Goal: Task Accomplishment & Management: Complete application form

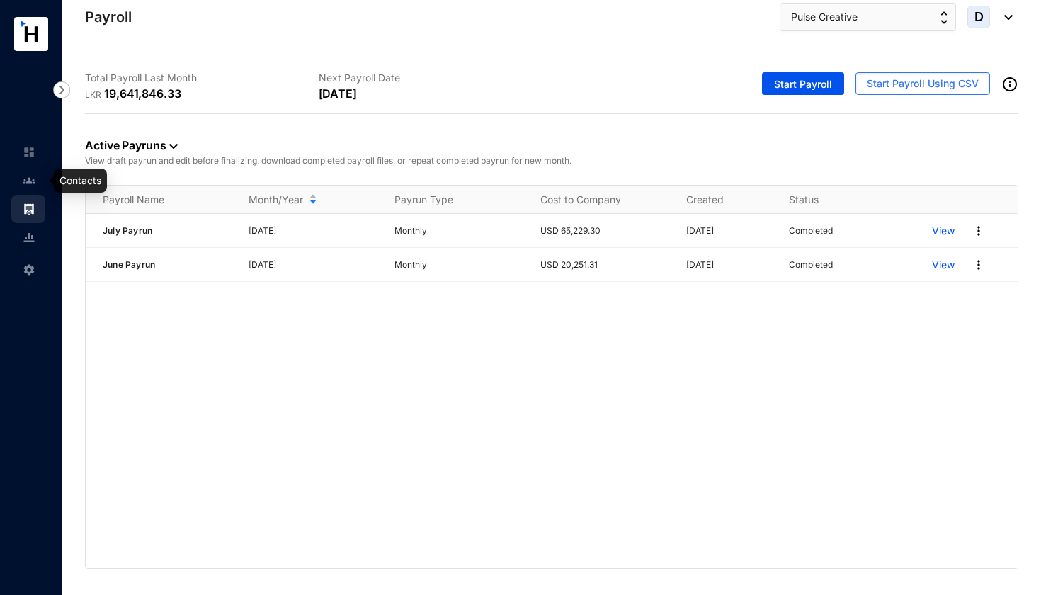
click at [27, 185] on img at bounding box center [29, 180] width 13 height 13
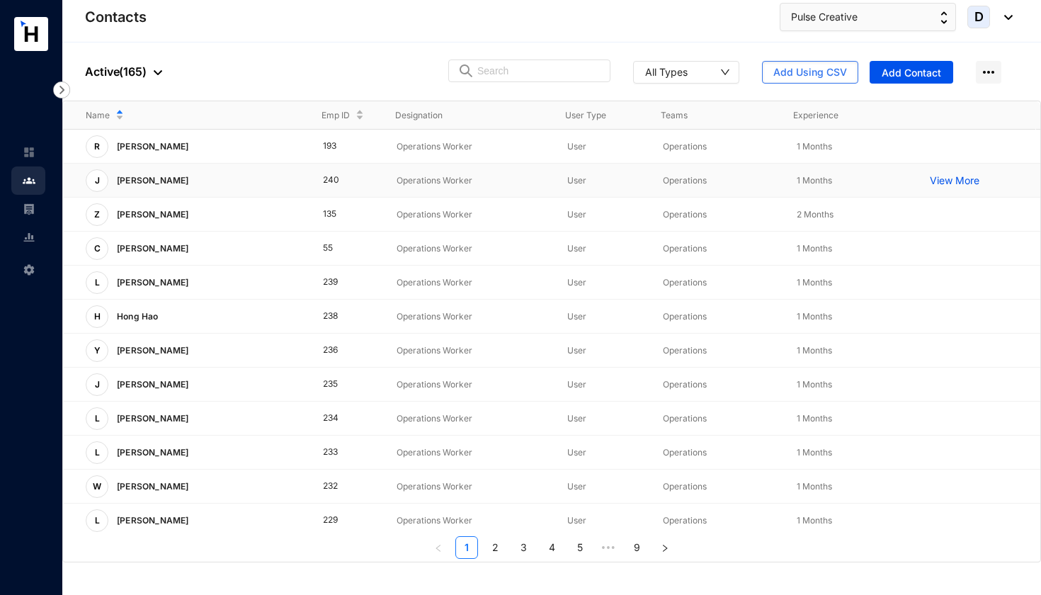
click at [941, 180] on p "View More" at bounding box center [957, 180] width 57 height 14
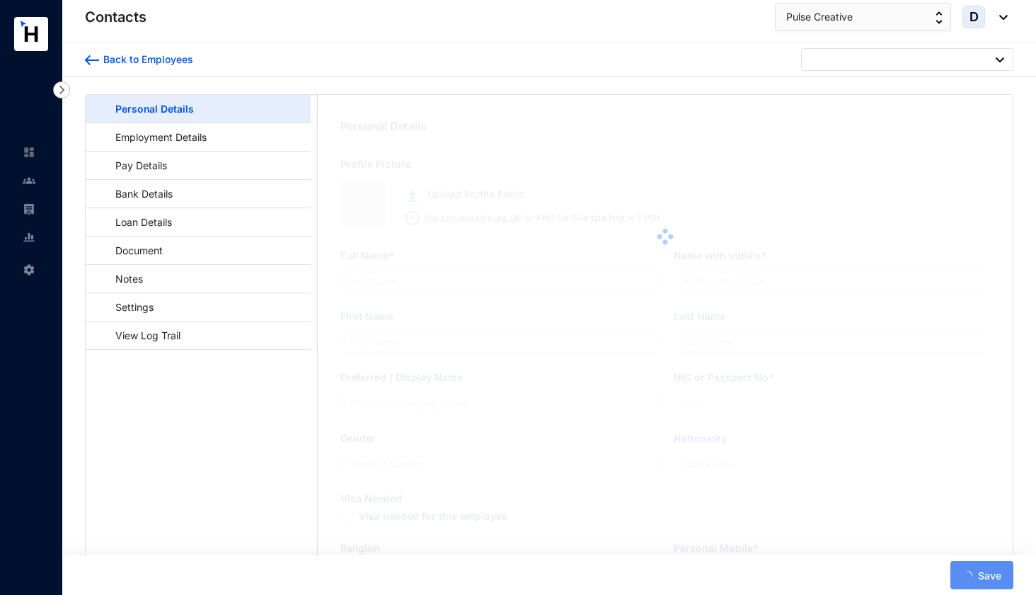
type input "[PERSON_NAME]"
type input "Chao"
type input "[PERSON_NAME]"
type input "E77589304"
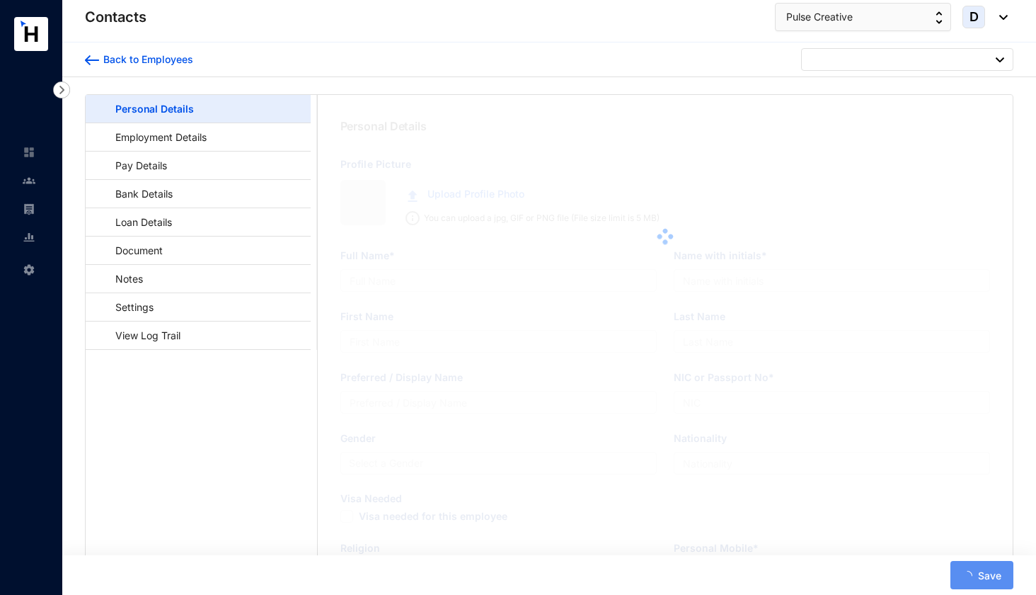
type input "Crescat Residencies, [STREET_ADDRESS]"
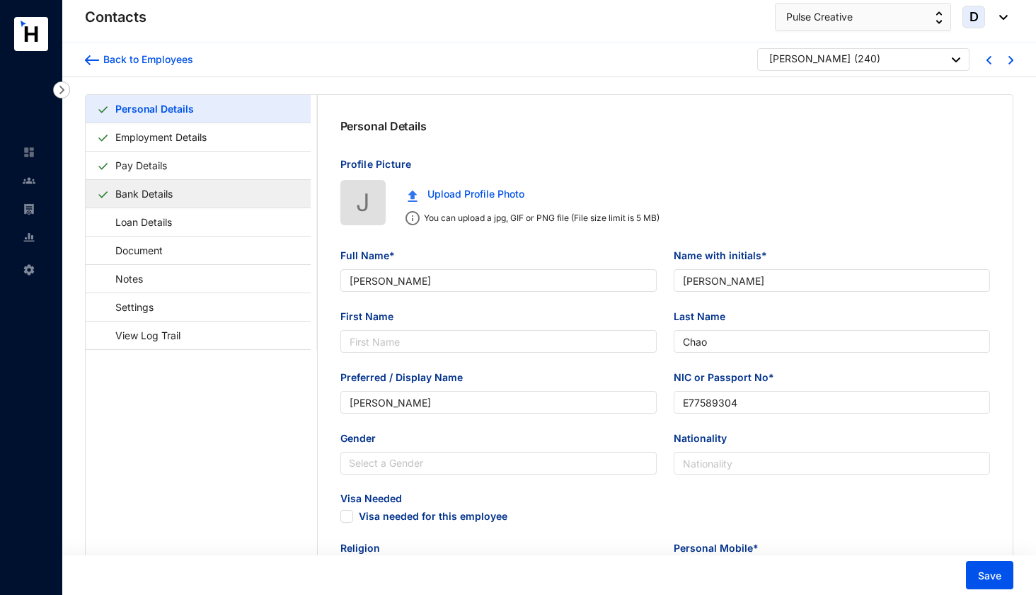
click at [173, 196] on link "Bank Details" at bounding box center [144, 193] width 69 height 29
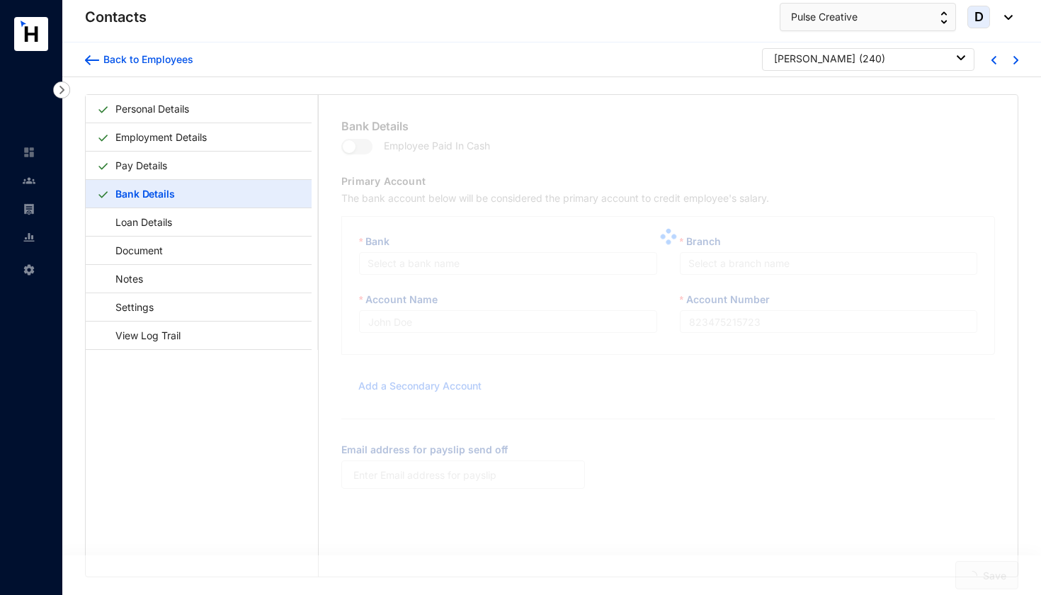
type input "Sampath Bank PLC"
type input "517570287494"
type input "[EMAIL_ADDRESS][DOMAIN_NAME]"
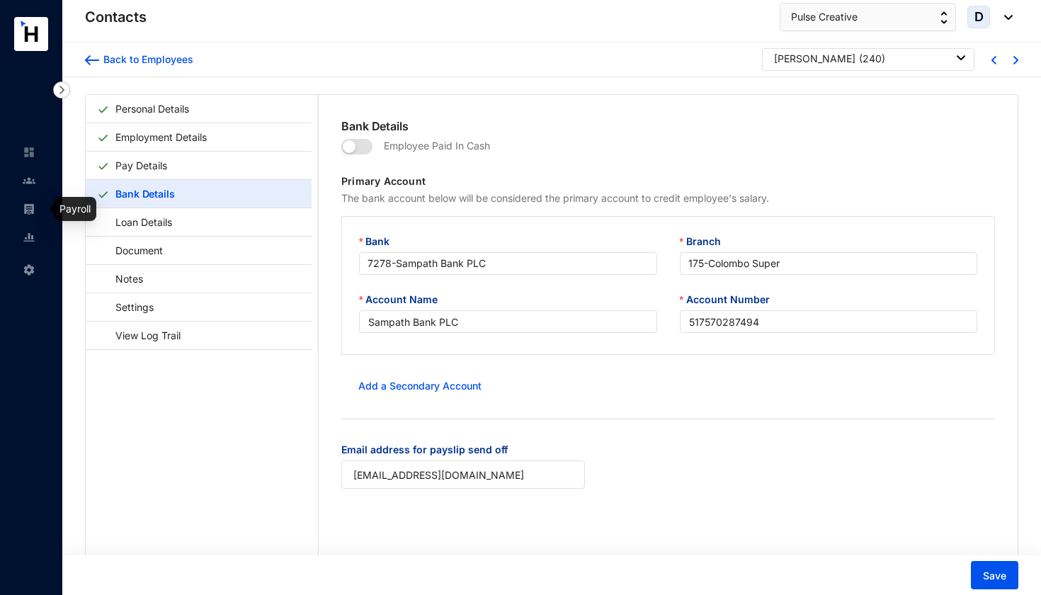
click at [35, 207] on img at bounding box center [29, 208] width 13 height 13
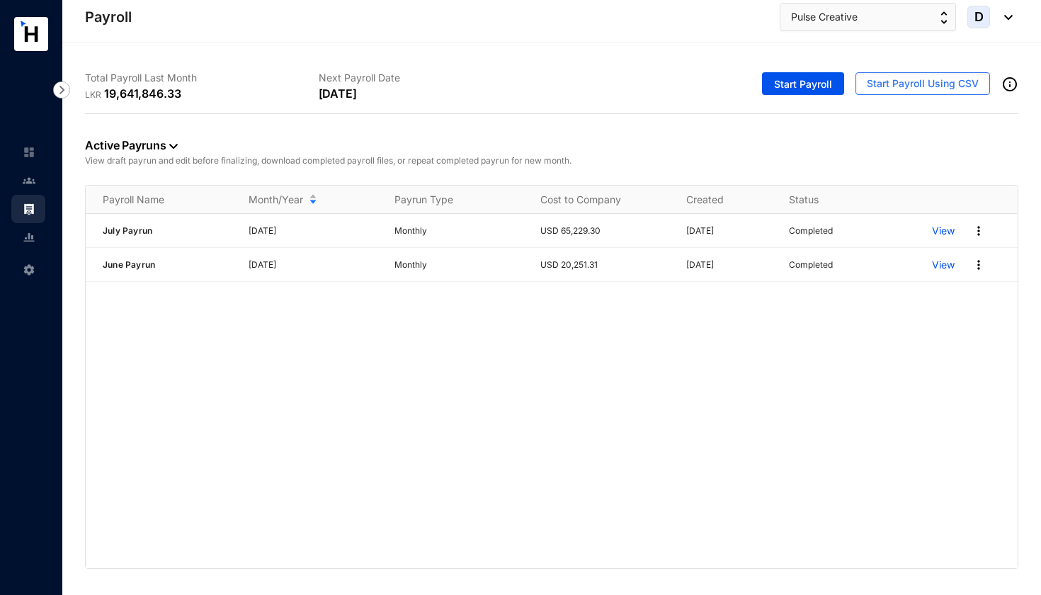
click at [32, 180] on img at bounding box center [29, 180] width 13 height 13
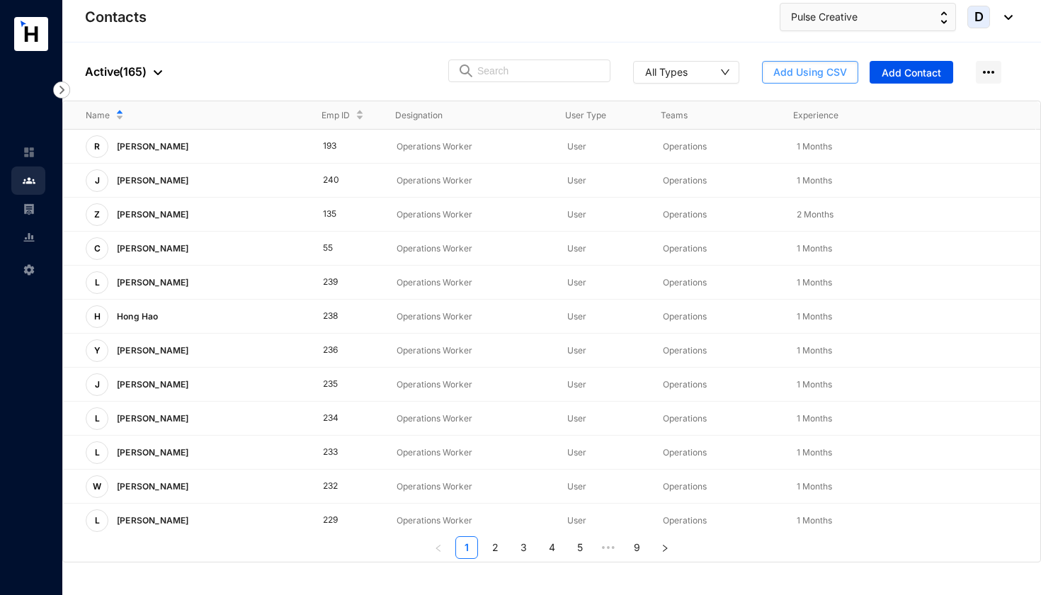
click at [811, 78] on span "Add Using CSV" at bounding box center [810, 72] width 74 height 14
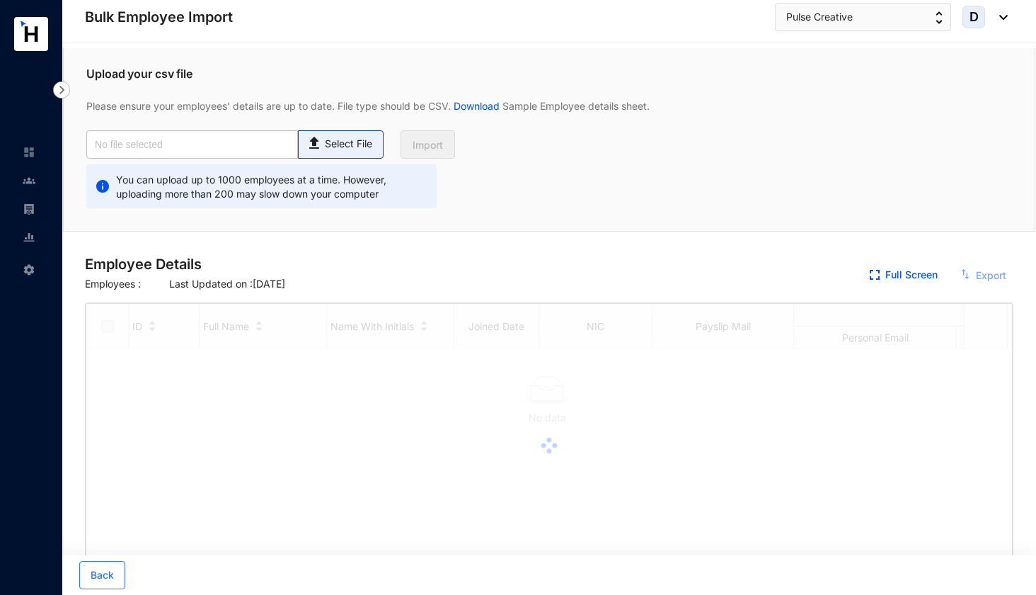
click at [336, 144] on p "Select File" at bounding box center [348, 144] width 47 height 15
click at [0, 0] on input "Select File" at bounding box center [0, 0] width 0 height 0
checkbox input "true"
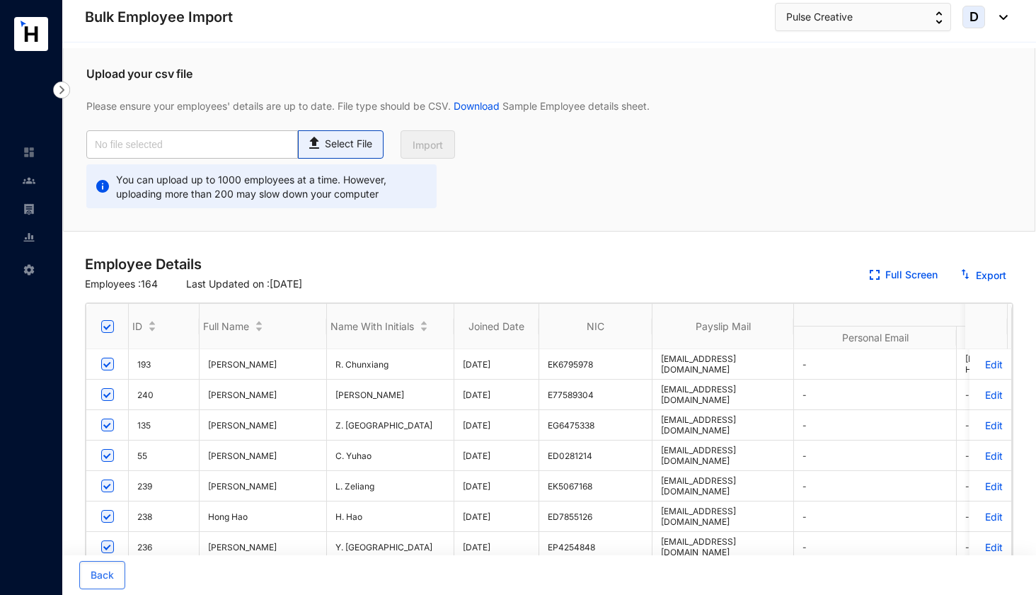
type input "Pulse Emp Data Base_July.csv"
click at [436, 150] on span "Import" at bounding box center [428, 145] width 30 height 14
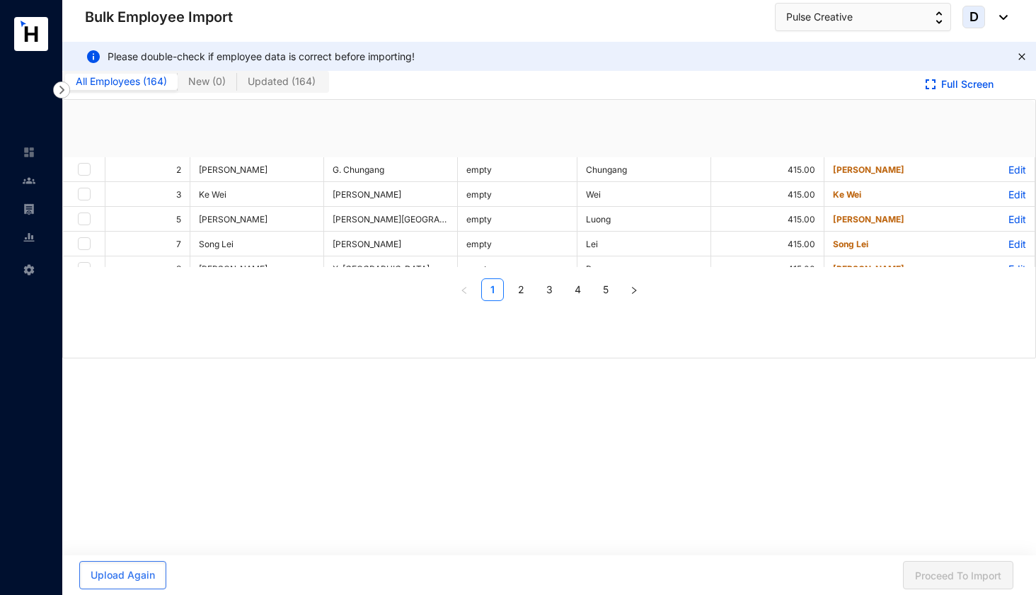
checkbox input "true"
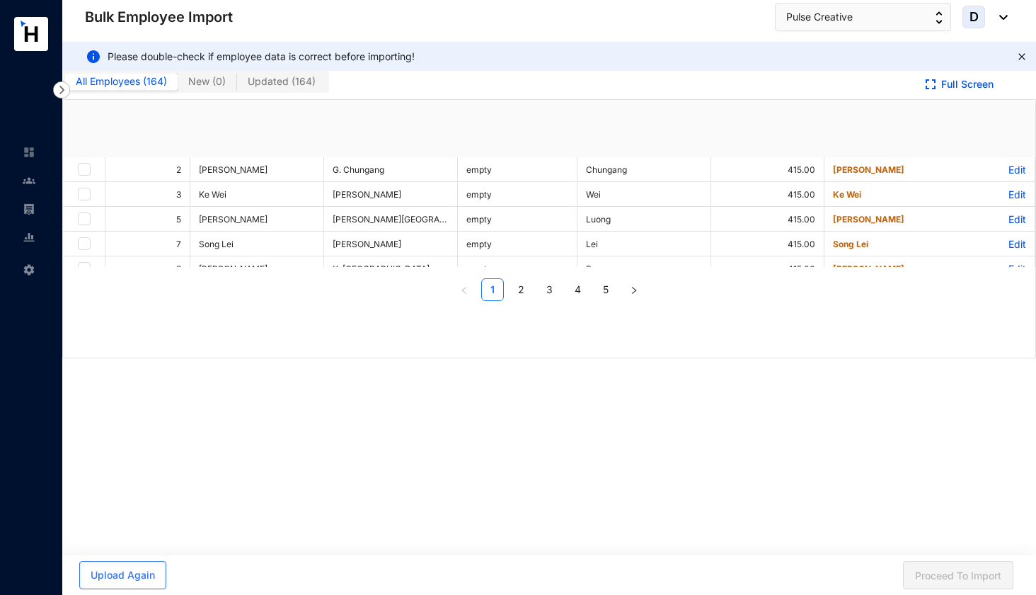
checkbox input "true"
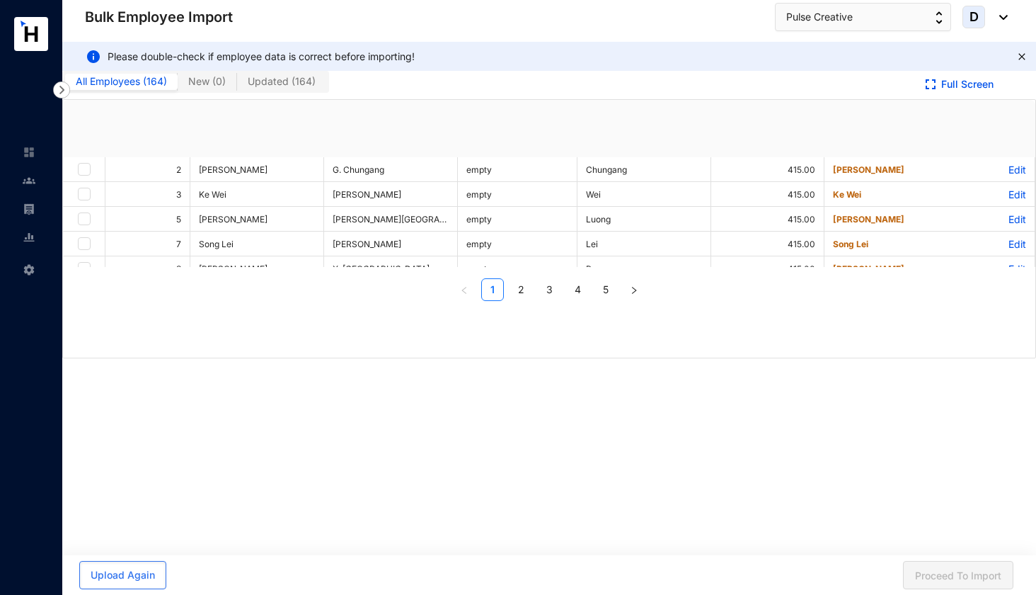
checkbox input "true"
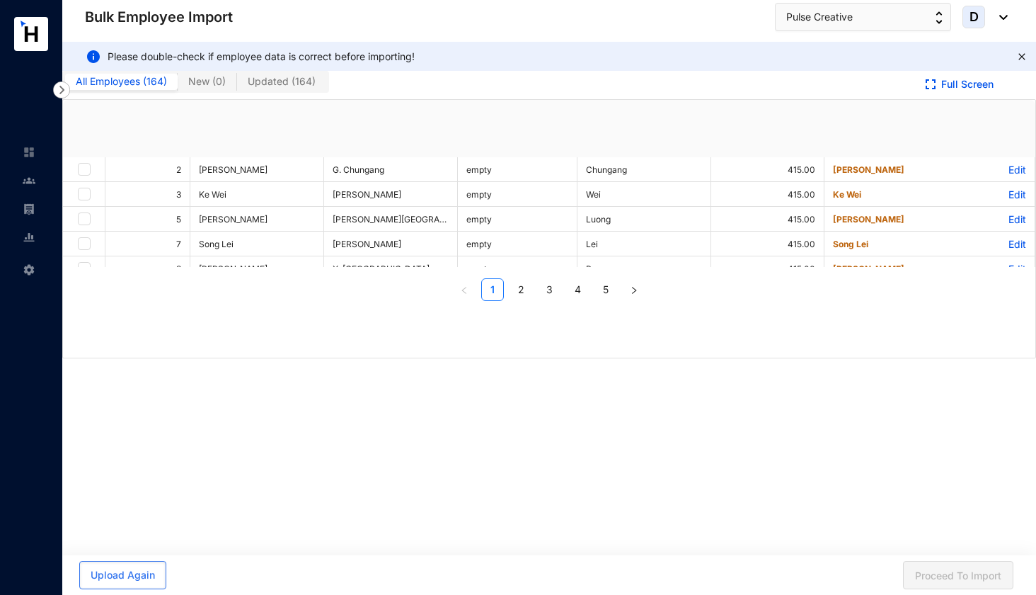
checkbox input "true"
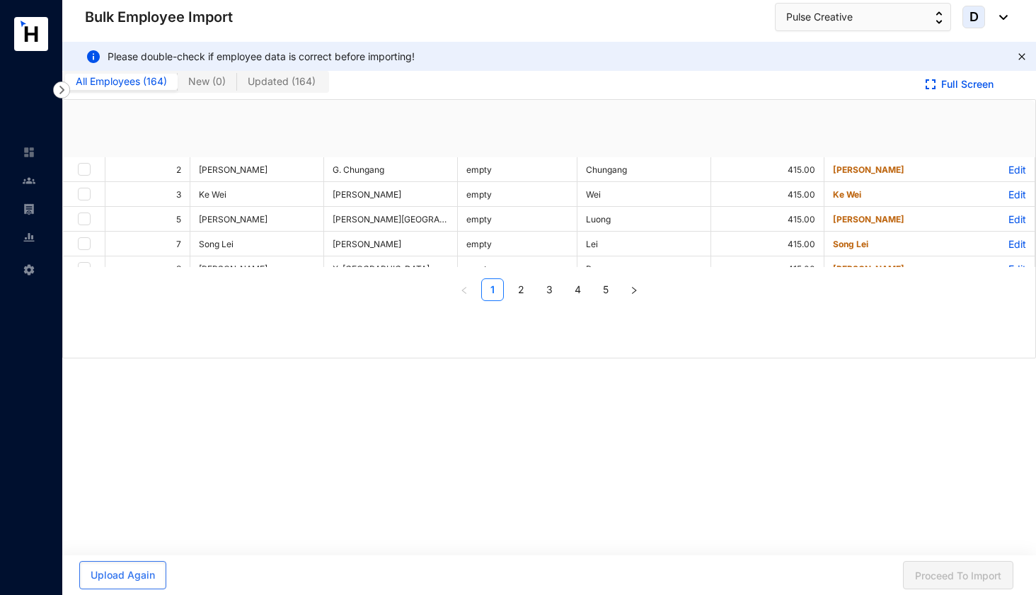
checkbox input "true"
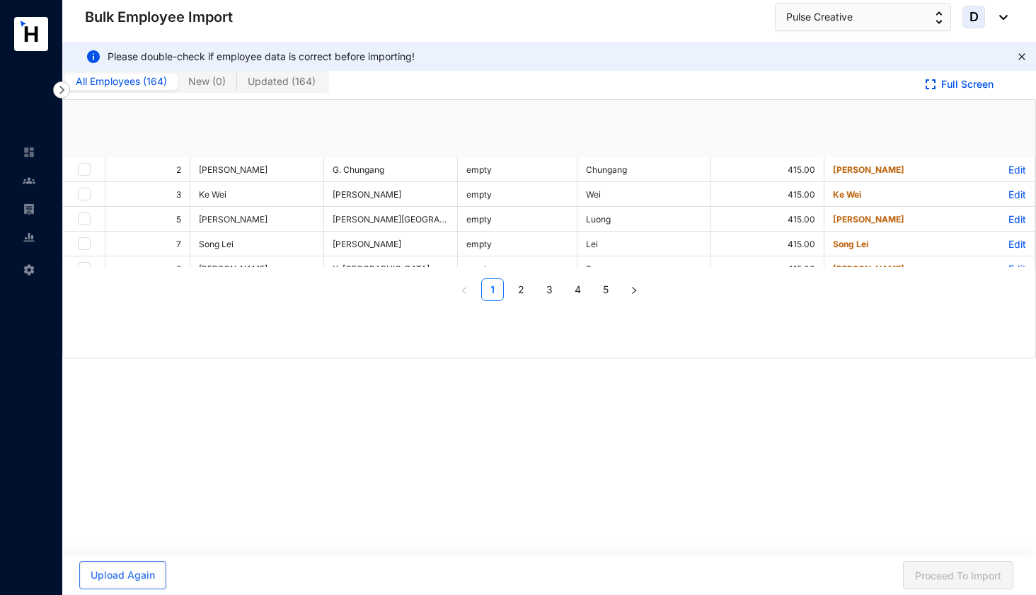
checkbox input "true"
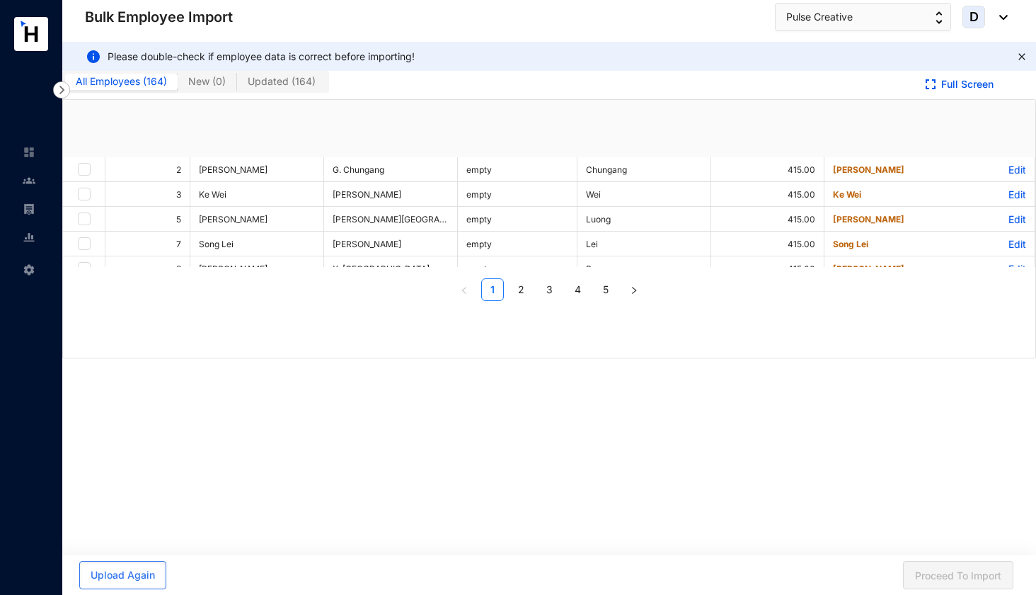
checkbox input "true"
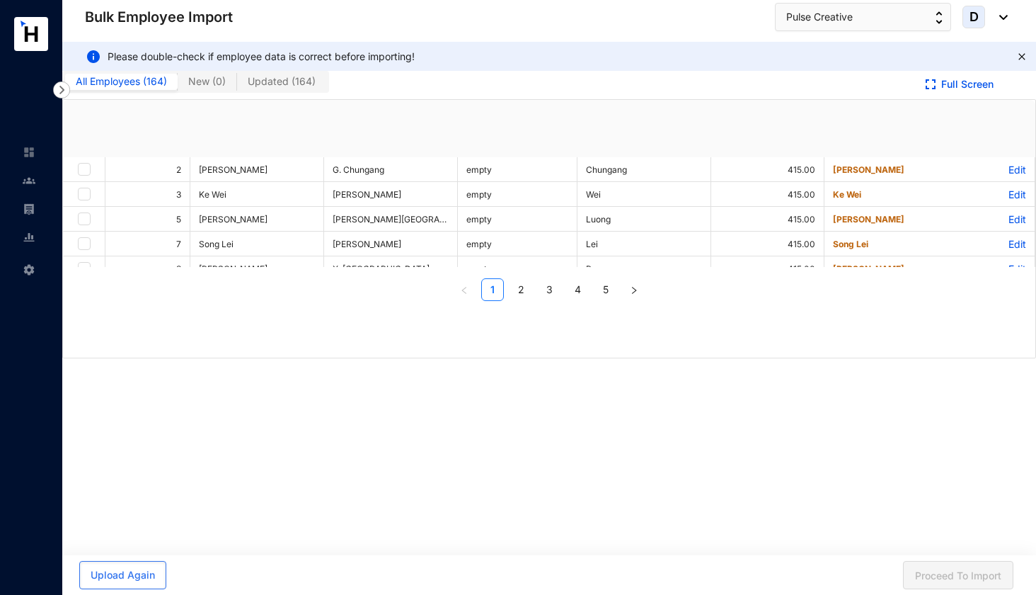
checkbox input "true"
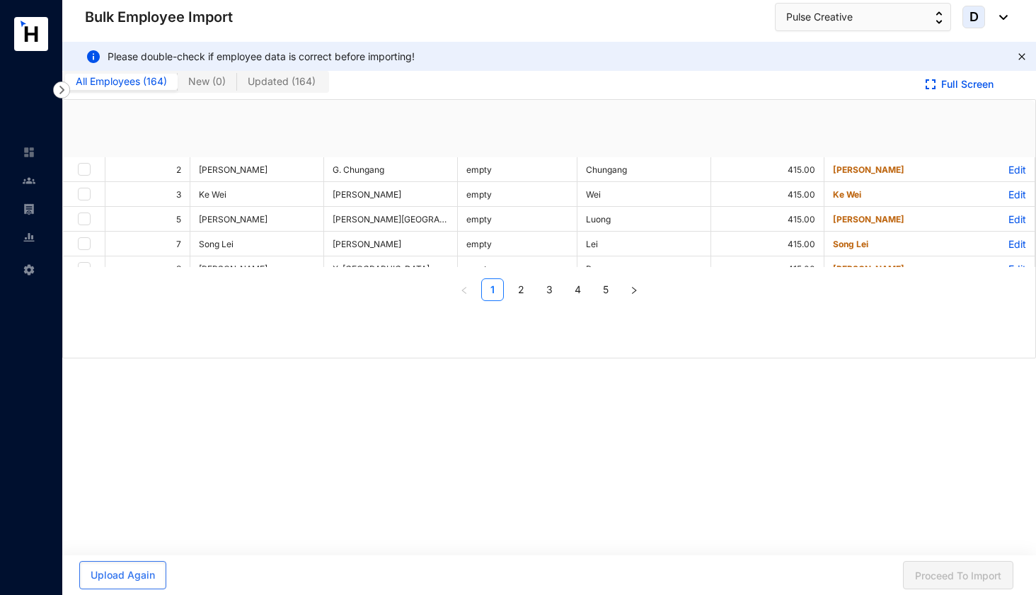
checkbox input "true"
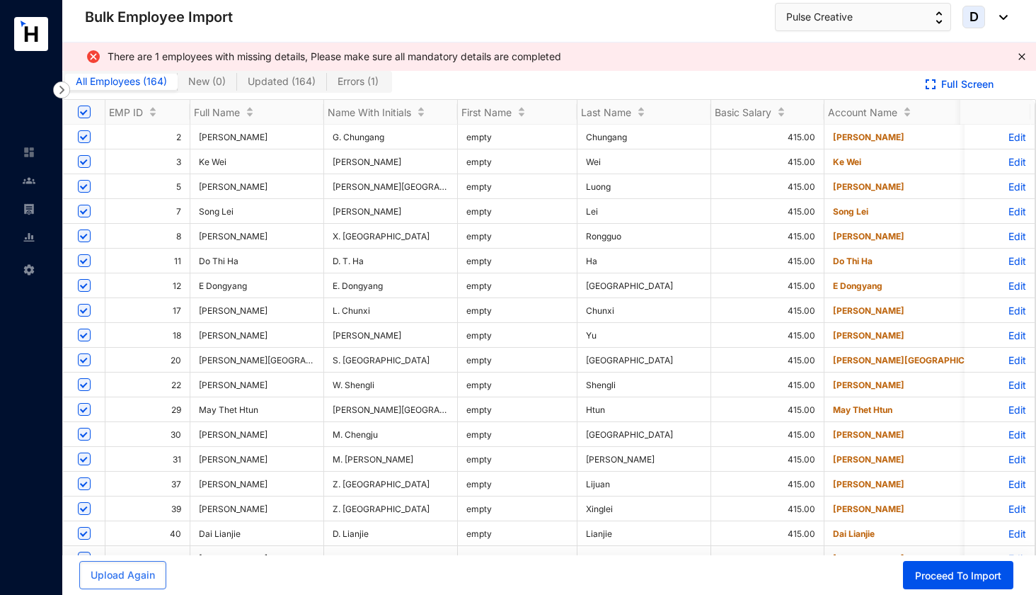
click at [343, 81] on span "Errors ( 1 )" at bounding box center [358, 81] width 41 height 12
click at [327, 85] on input "Errors ( 1 )" at bounding box center [327, 85] width 0 height 0
checkbox input "false"
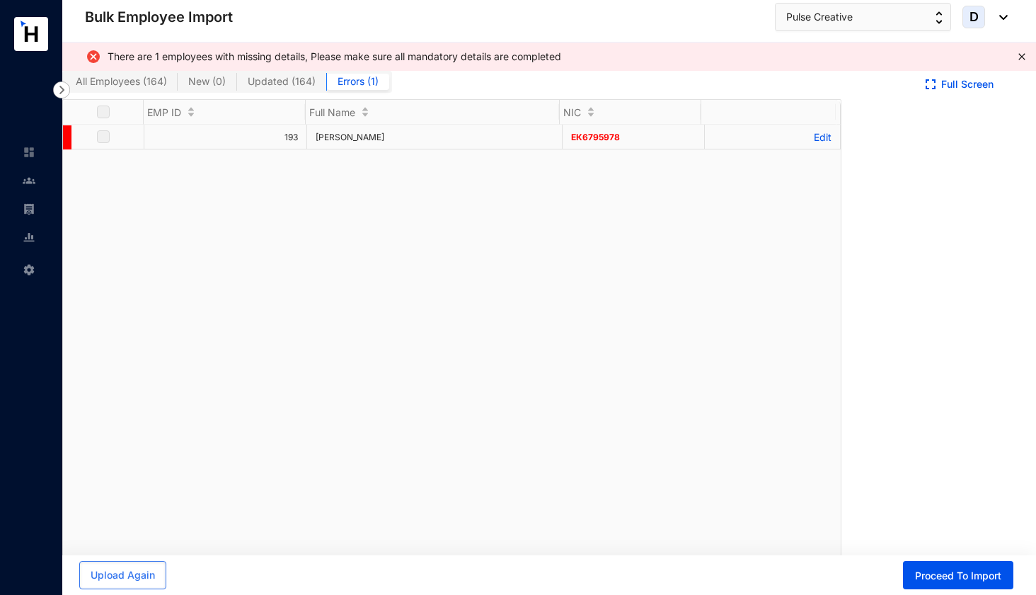
click at [814, 139] on p "Edit" at bounding box center [773, 137] width 118 height 12
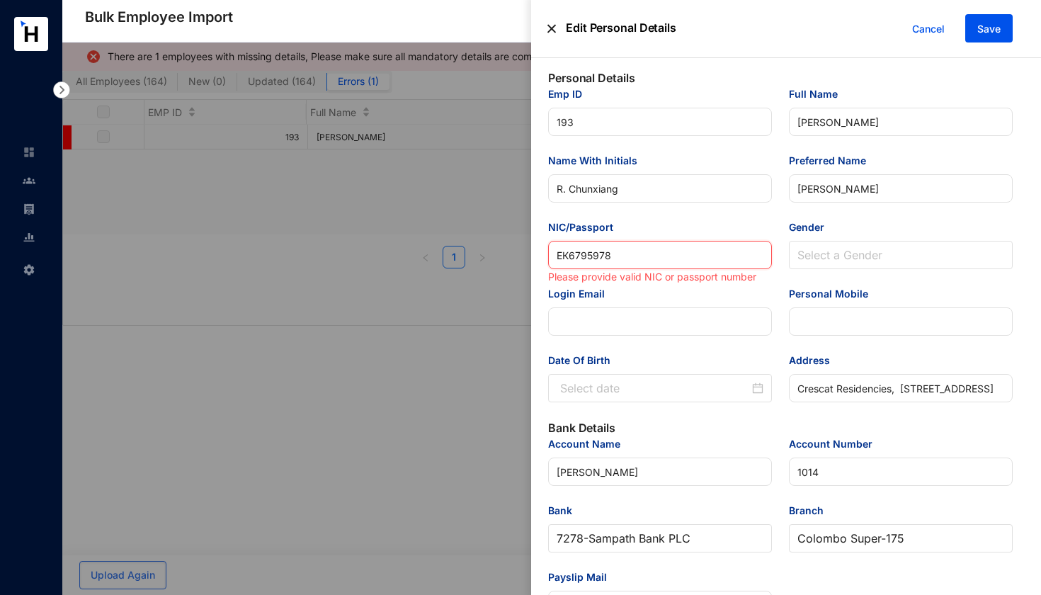
drag, startPoint x: 624, startPoint y: 256, endPoint x: 486, endPoint y: 249, distance: 138.2
click at [486, 594] on div "Edit Personal Details Cancel Save Personal Details Emp ID 193 Full Name [PERSON…" at bounding box center [520, 595] width 1041 height 0
type input "EK"
click at [591, 254] on input "EK" at bounding box center [660, 255] width 224 height 28
type input "EK679"
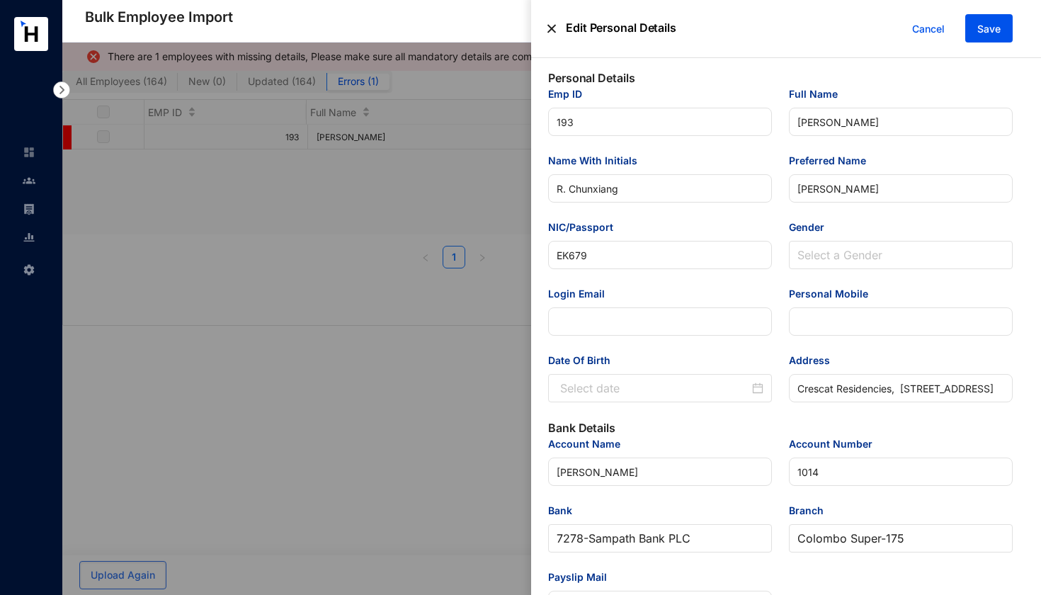
click at [601, 257] on input "EK679" at bounding box center [660, 255] width 224 height 28
type input "EK6795978"
click at [996, 29] on span "Save" at bounding box center [988, 29] width 23 height 14
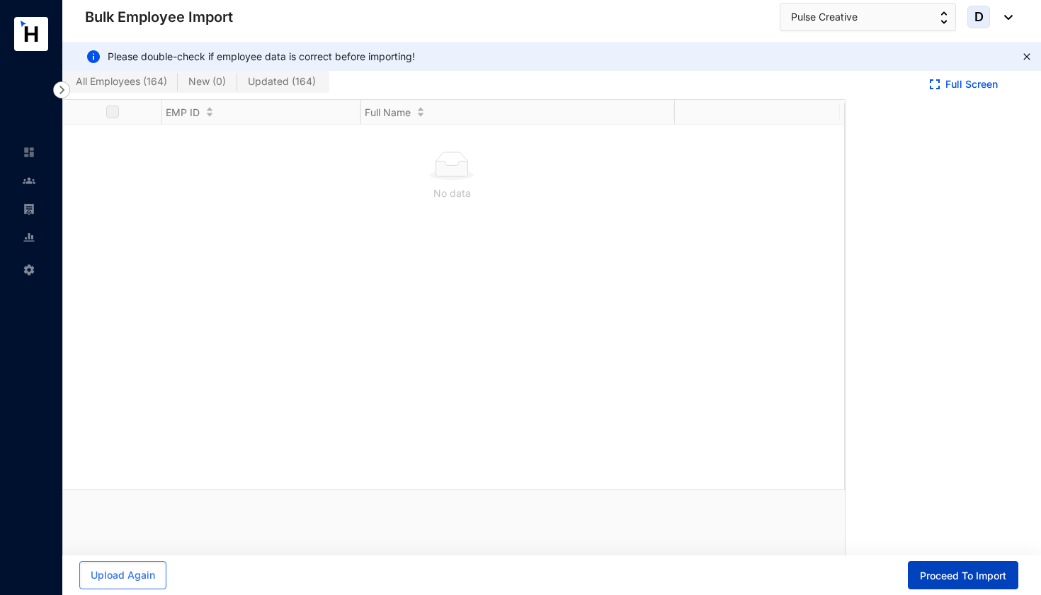
click at [958, 573] on span "Proceed To Import" at bounding box center [962, 575] width 86 height 14
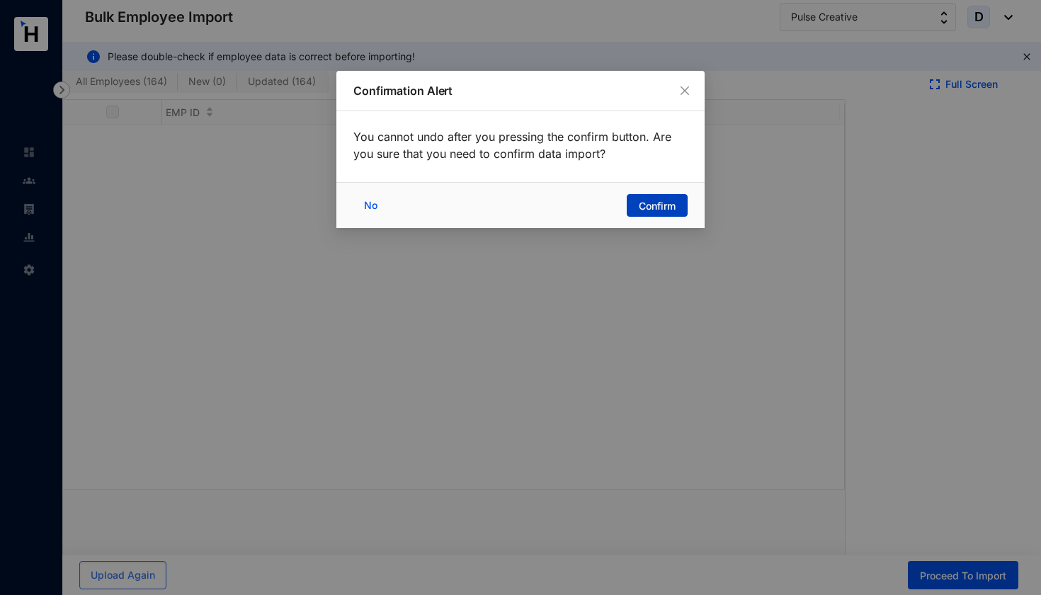
click at [665, 204] on span "Confirm" at bounding box center [656, 206] width 37 height 14
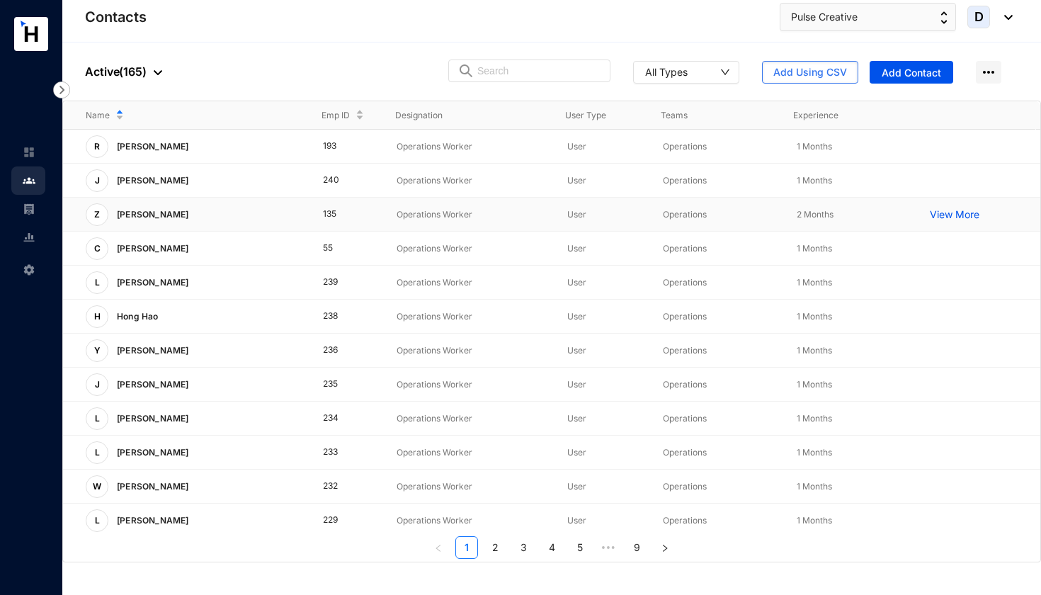
click at [951, 214] on p "View More" at bounding box center [957, 214] width 57 height 14
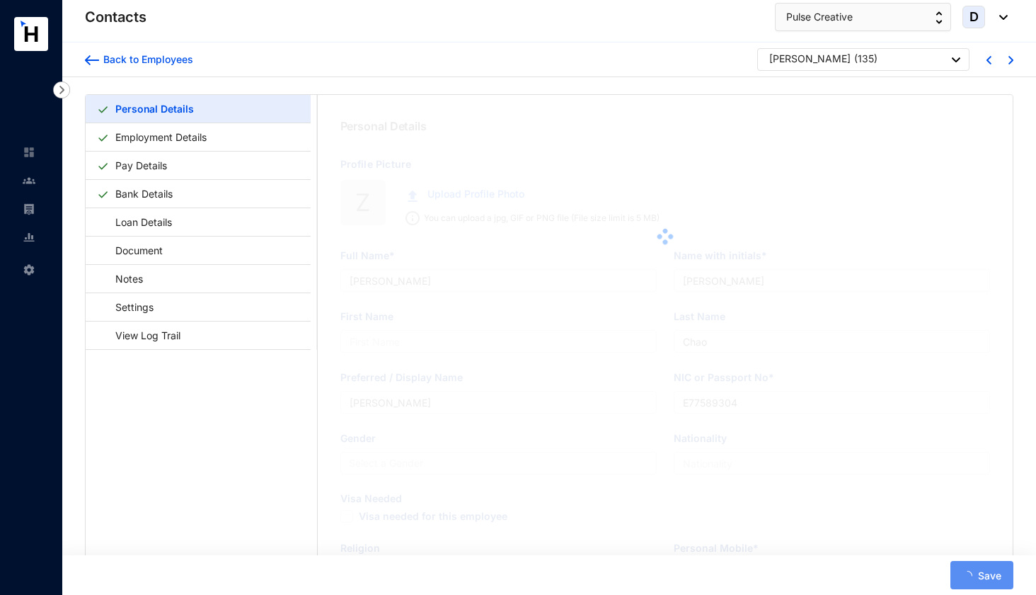
type input "[PERSON_NAME]"
type input "Z. [GEOGRAPHIC_DATA]"
type input "Zihao"
type input "[PERSON_NAME]"
type input "EG6475338"
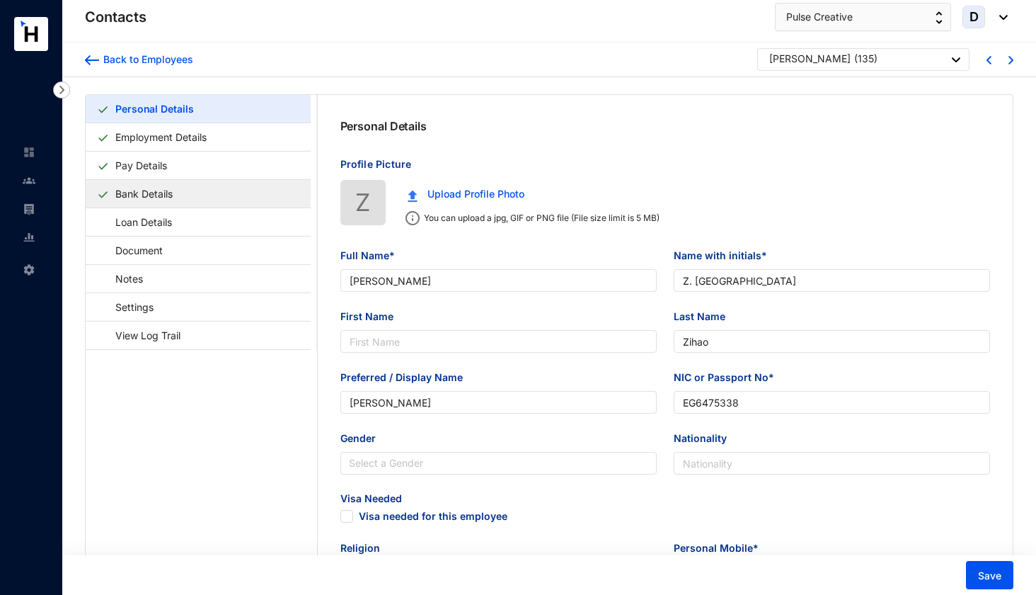
click at [146, 191] on link "Bank Details" at bounding box center [144, 193] width 69 height 29
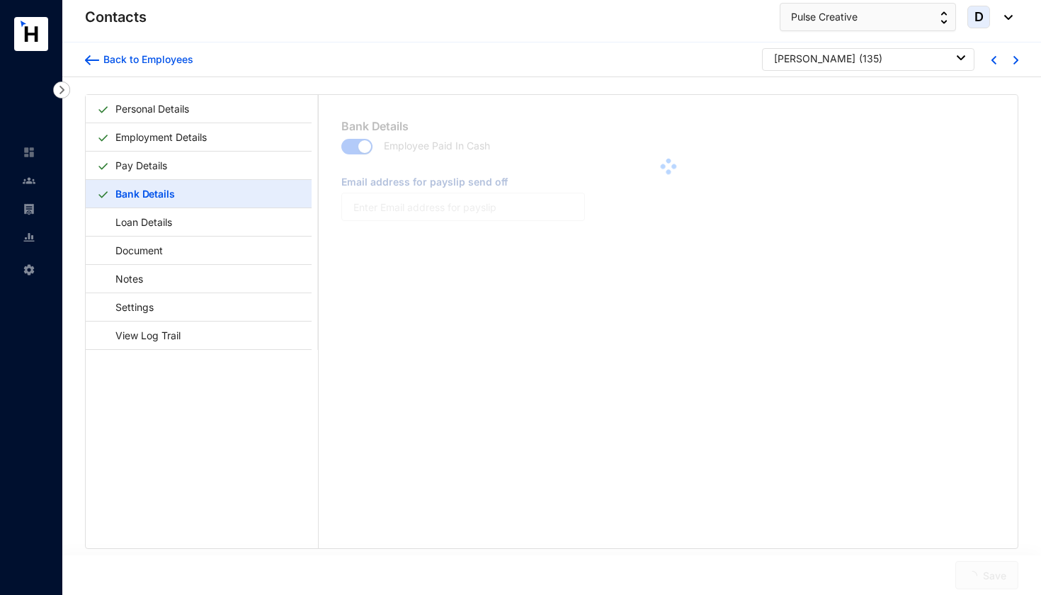
type input "[EMAIL_ADDRESS][DOMAIN_NAME]"
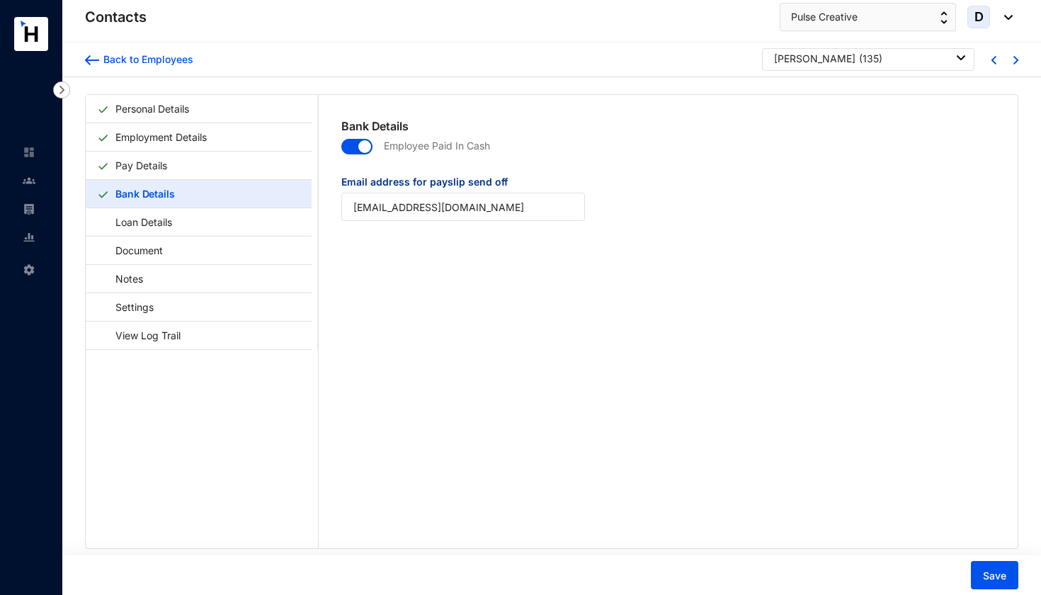
click at [1013, 61] on img at bounding box center [1015, 60] width 5 height 8
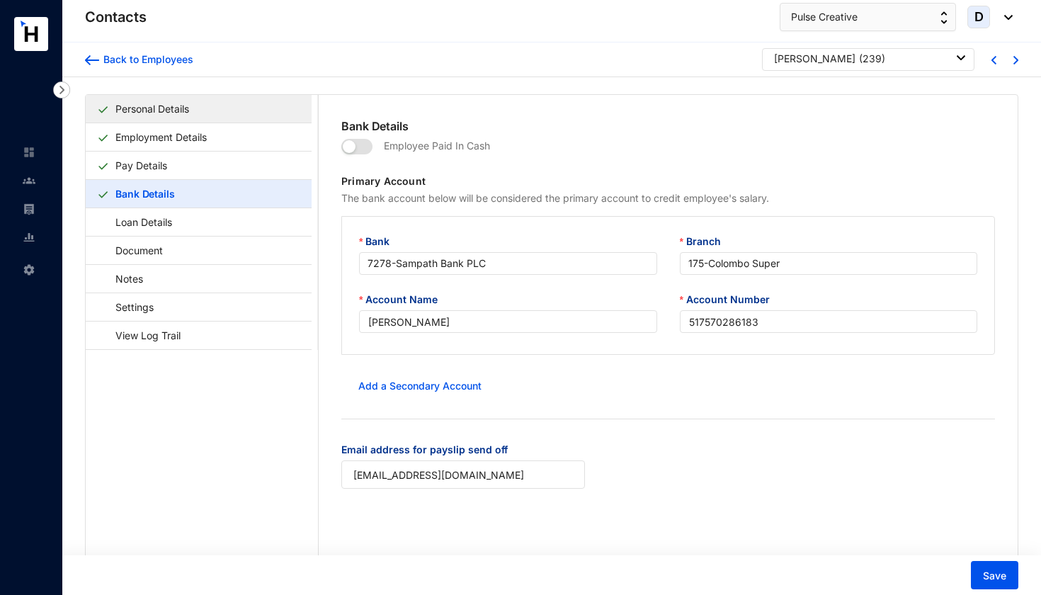
click at [195, 110] on link "Personal Details" at bounding box center [152, 108] width 85 height 29
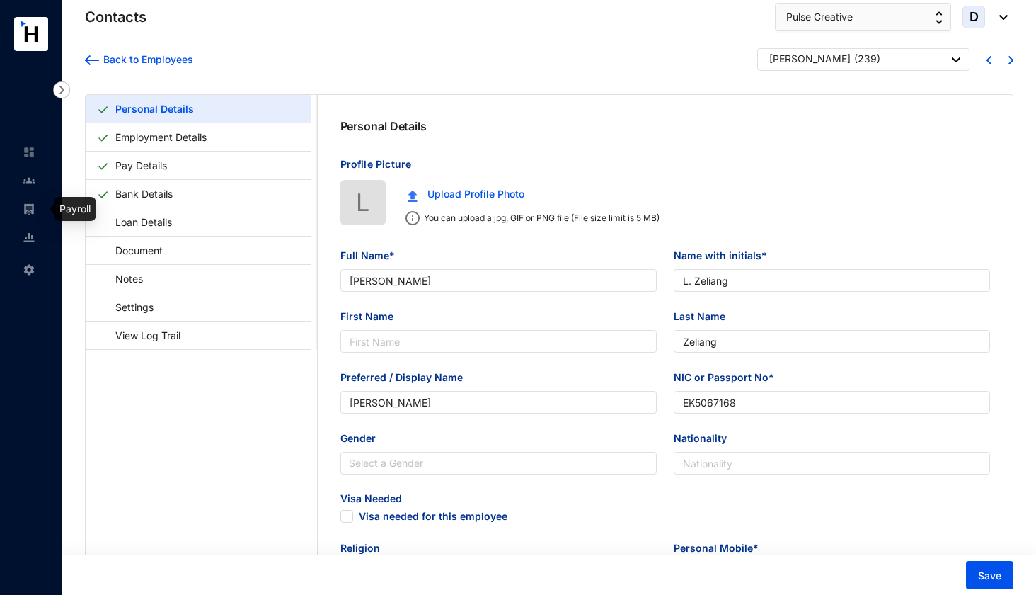
click at [33, 207] on img at bounding box center [29, 208] width 13 height 13
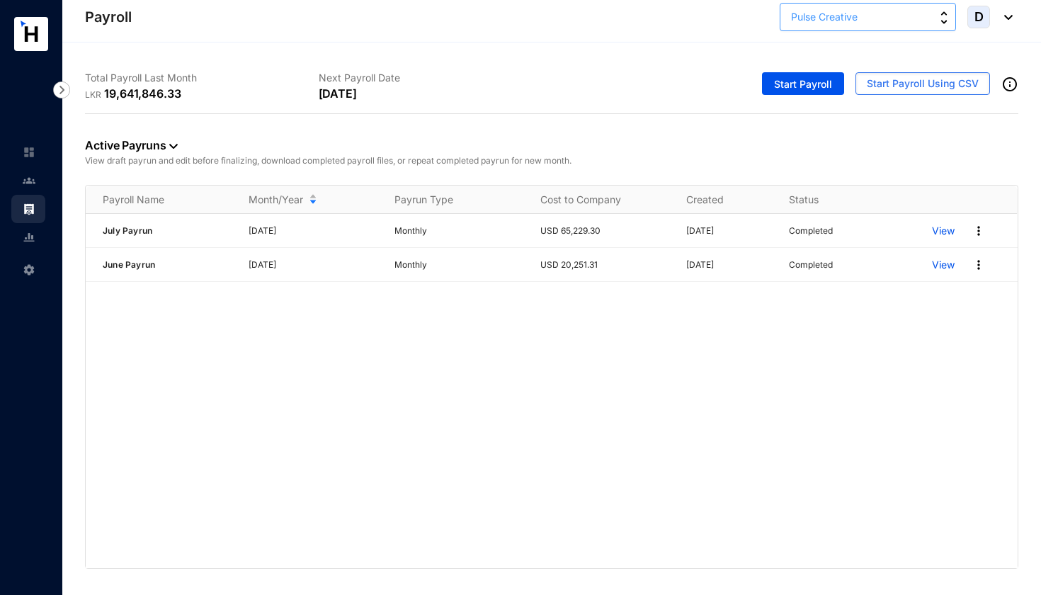
click at [856, 16] on span "Pulse Creative" at bounding box center [824, 17] width 67 height 16
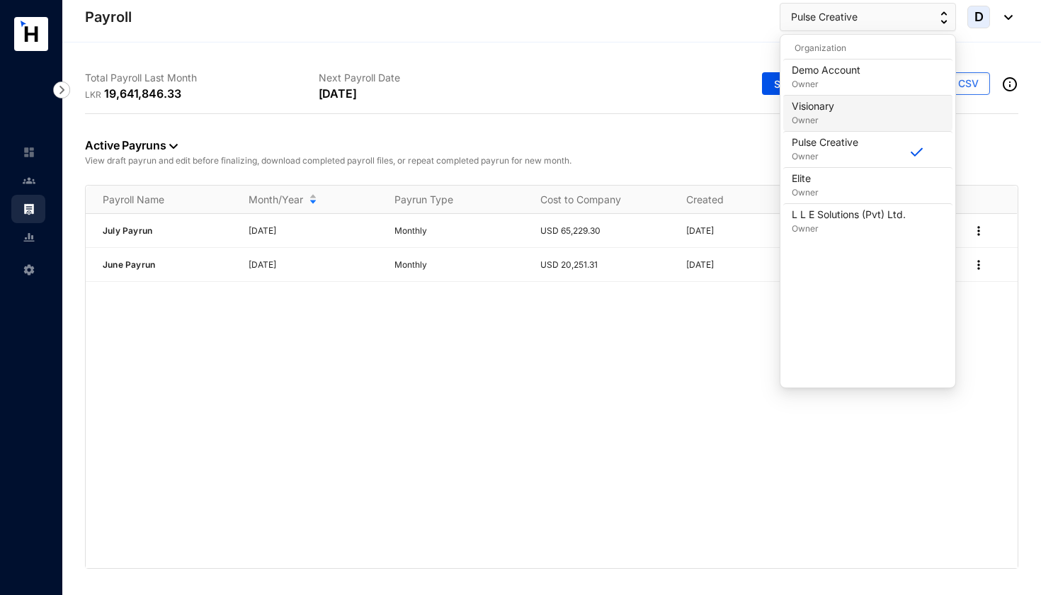
click at [824, 108] on p "Visionary" at bounding box center [812, 106] width 42 height 14
